Goal: Navigation & Orientation: Find specific page/section

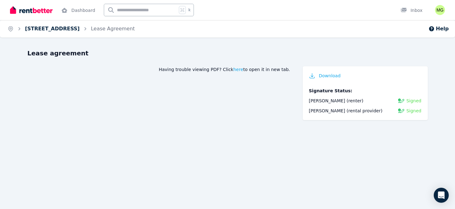
click at [48, 30] on link "6a Attunga St, Dalmeny" at bounding box center [52, 29] width 55 height 6
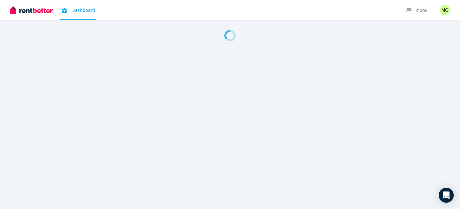
click at [71, 11] on link "Dashboard" at bounding box center [78, 10] width 36 height 20
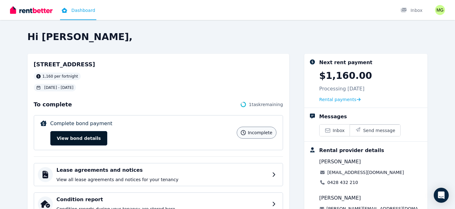
click at [101, 138] on button "View bond details" at bounding box center [78, 138] width 57 height 14
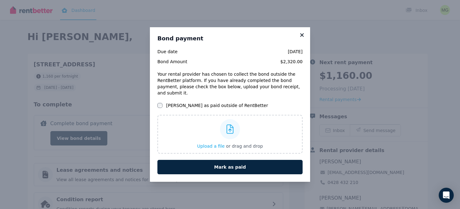
click at [302, 38] on icon at bounding box center [302, 35] width 6 height 6
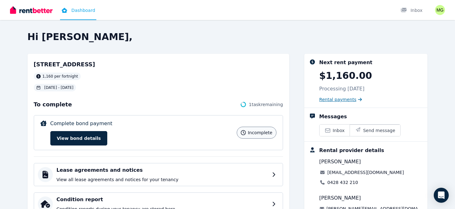
click at [338, 98] on span "Rental payments" at bounding box center [337, 99] width 37 height 6
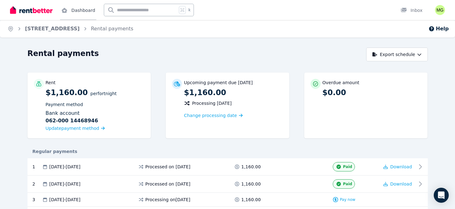
click at [74, 12] on link "Dashboard" at bounding box center [78, 10] width 36 height 20
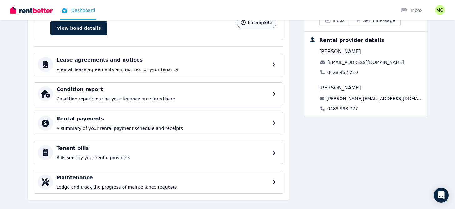
scroll to position [118, 0]
